Goal: Book appointment/travel/reservation

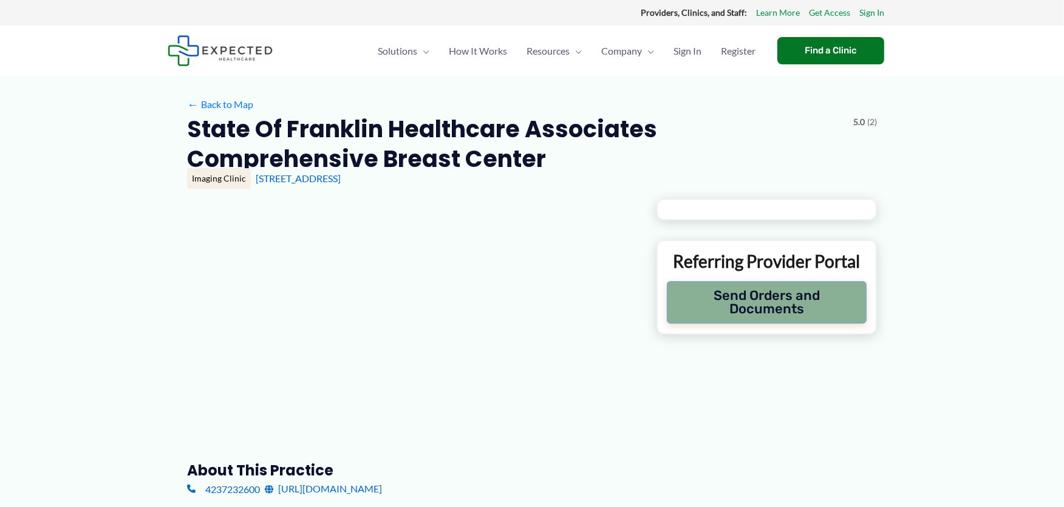
type input "**********"
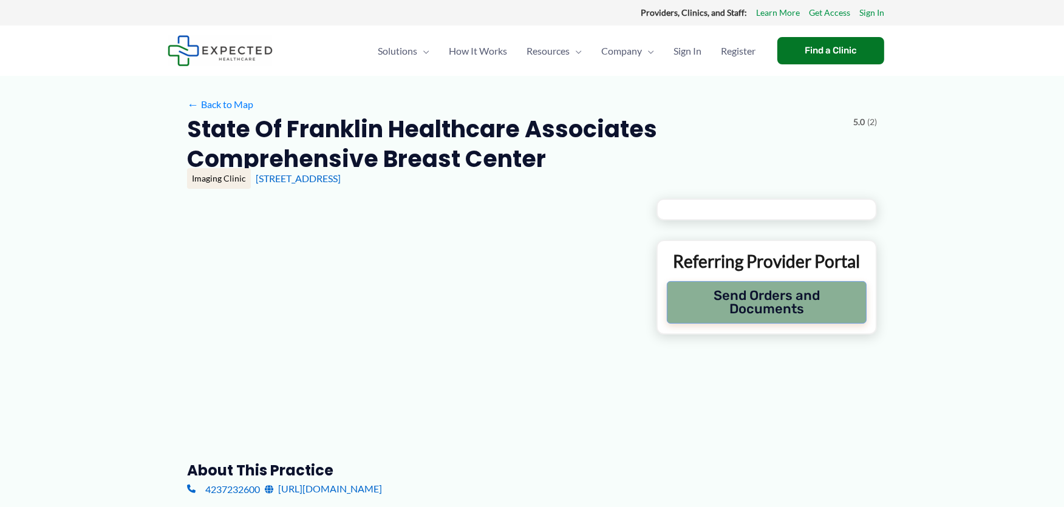
type input "**********"
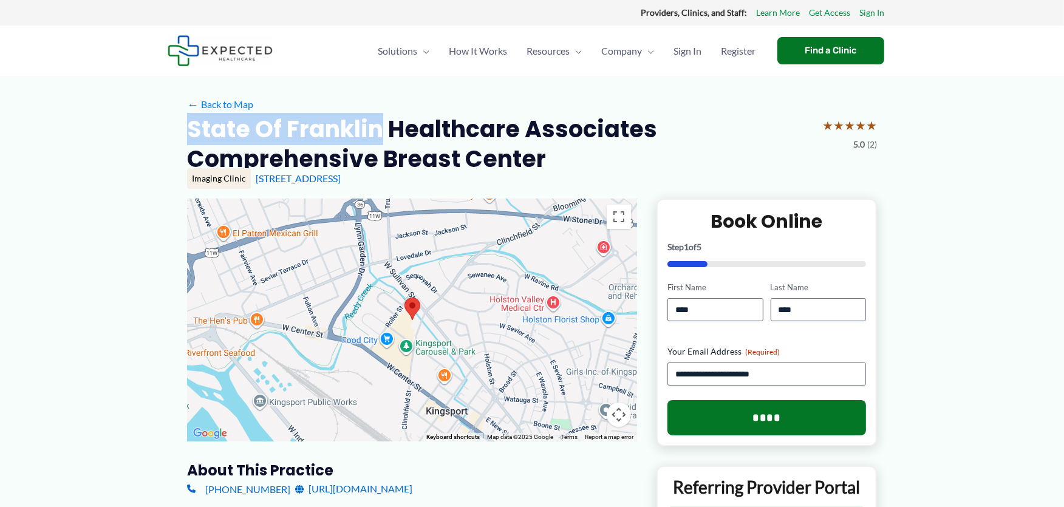
drag, startPoint x: 186, startPoint y: 130, endPoint x: 379, endPoint y: 132, distance: 193.2
copy h2 "State of Franklin"
